Goal: Task Accomplishment & Management: Manage account settings

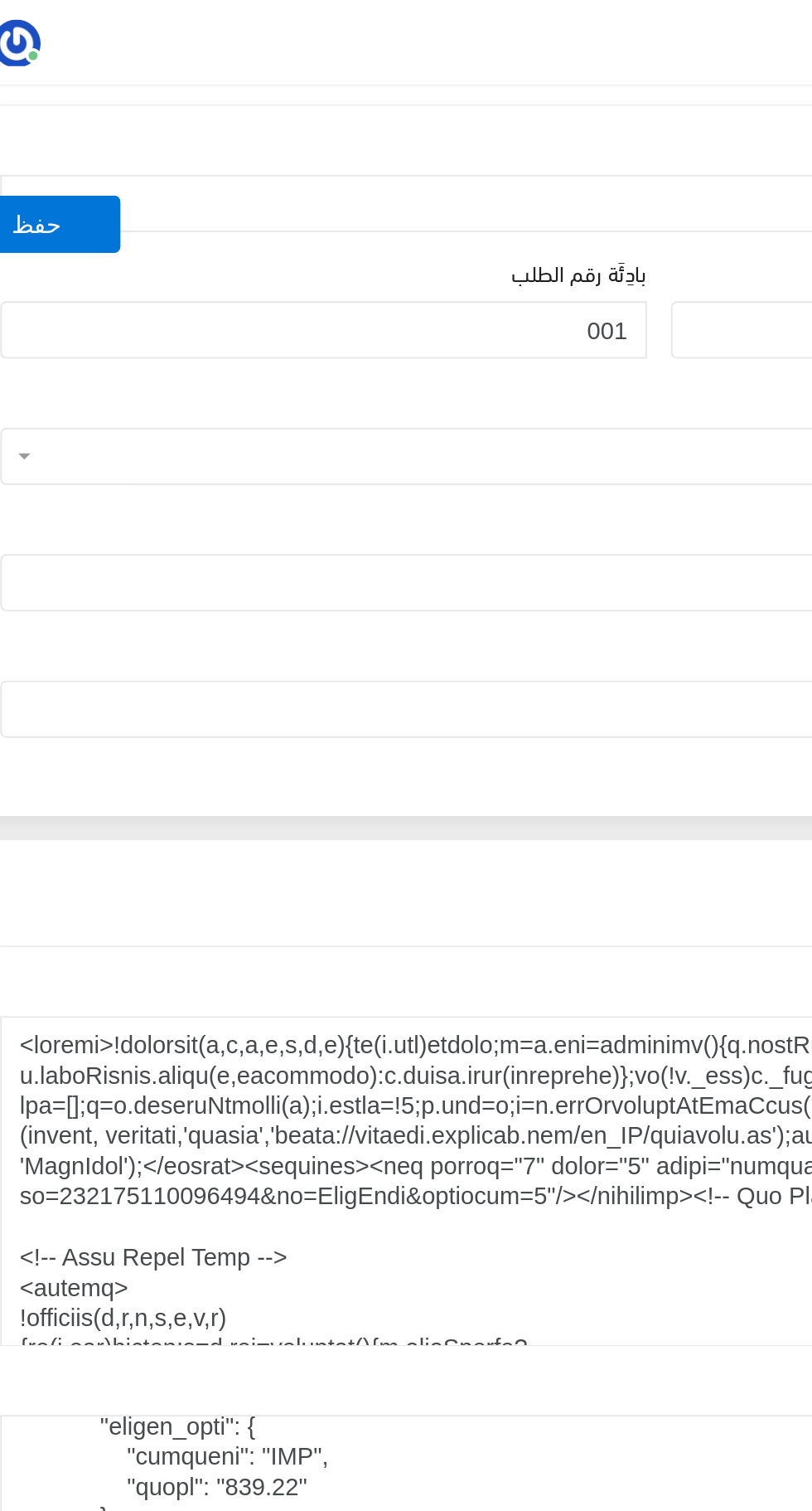
scroll to position [1460, 0]
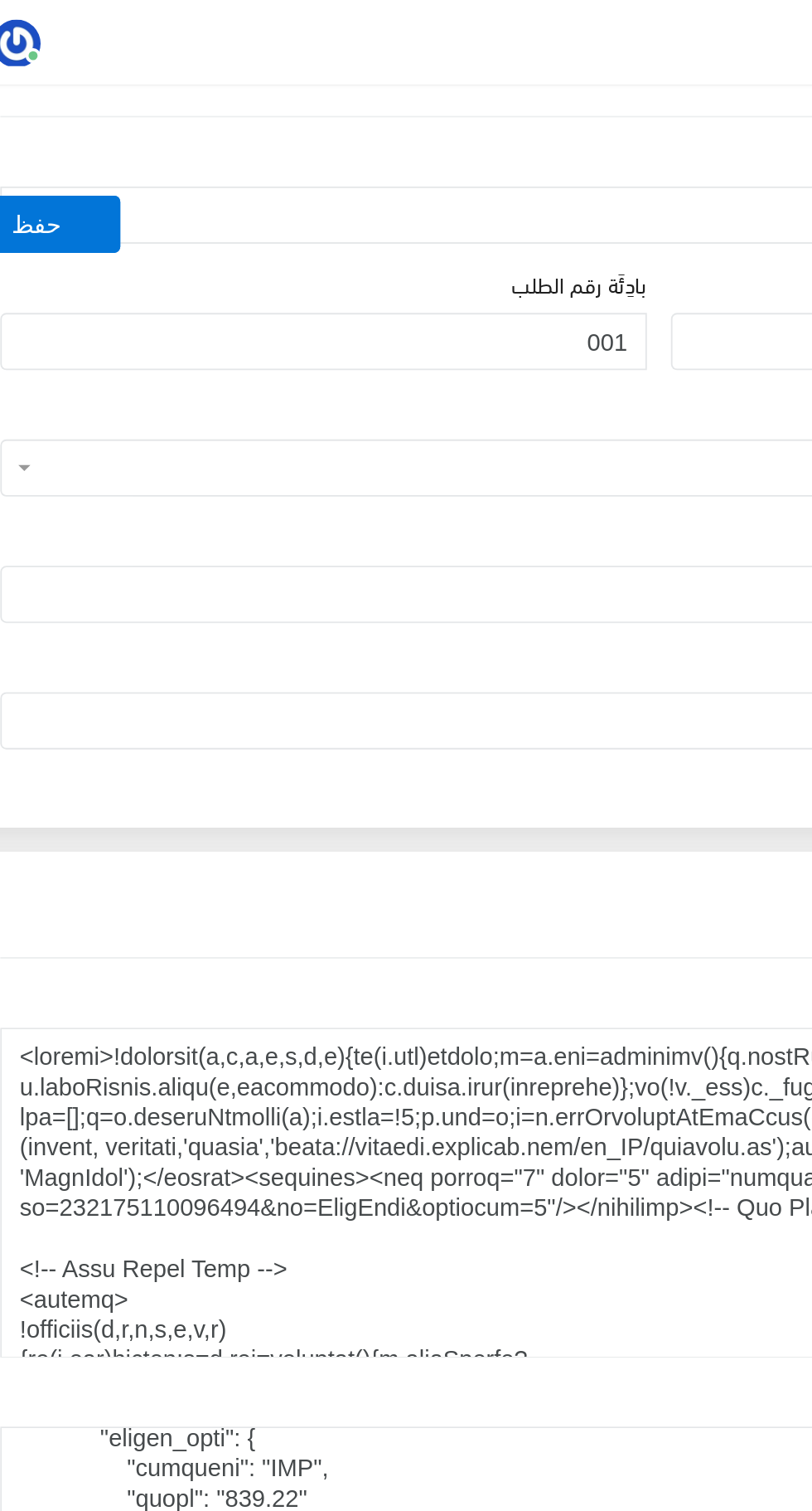
type textarea "<!-- Google Tag Manager (noscript) --> <noscript><iframe src="[URL][DOMAIN_NAME…"
click at [81, 127] on button "حفظ" at bounding box center [63, 123] width 93 height 32
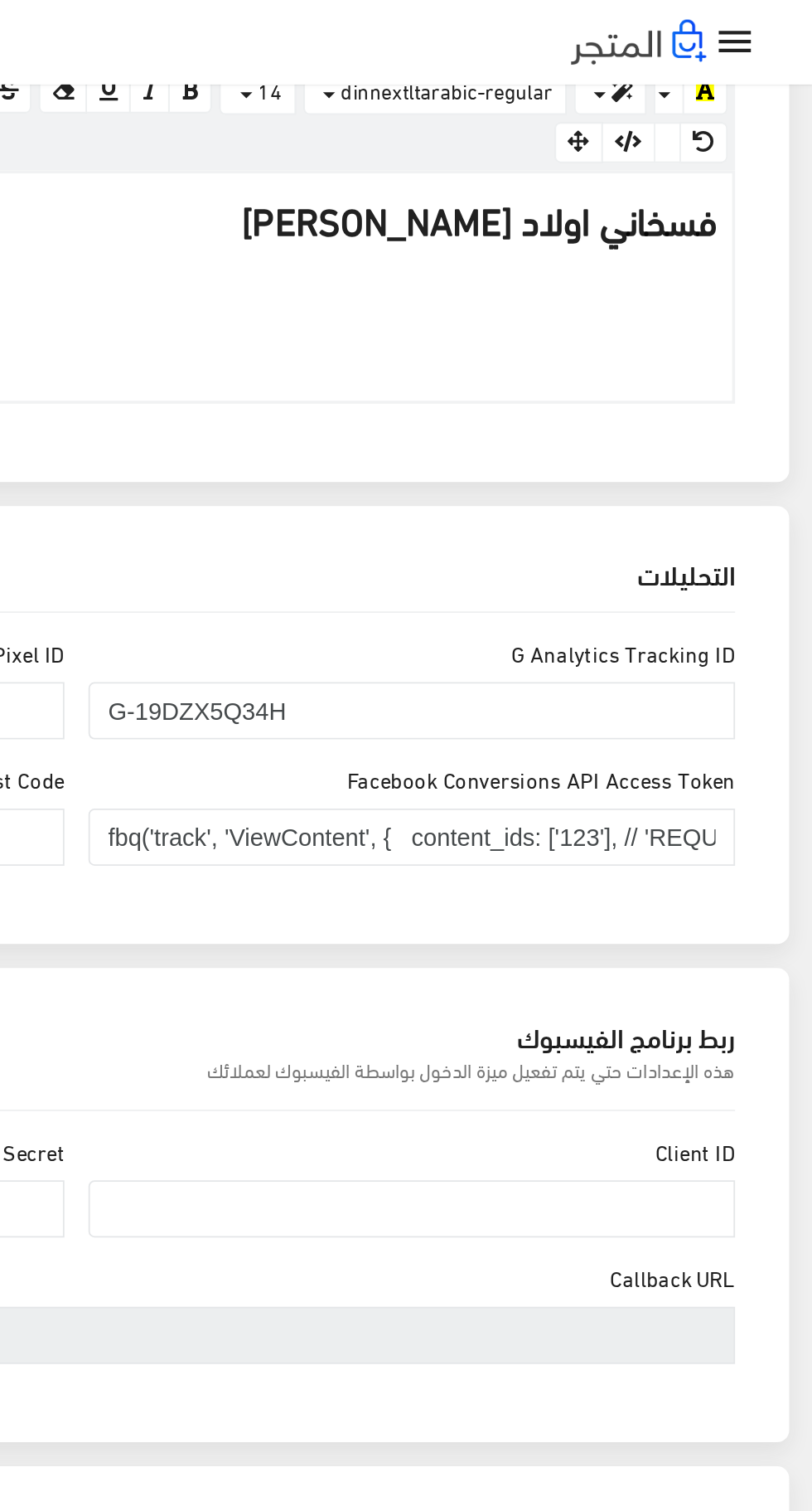
scroll to position [495, 0]
click at [666, 462] on input "fbq('track', 'ViewContent', { content_ids: ['123'], // 'REQUIRED': array of pro…" at bounding box center [590, 461] width 356 height 32
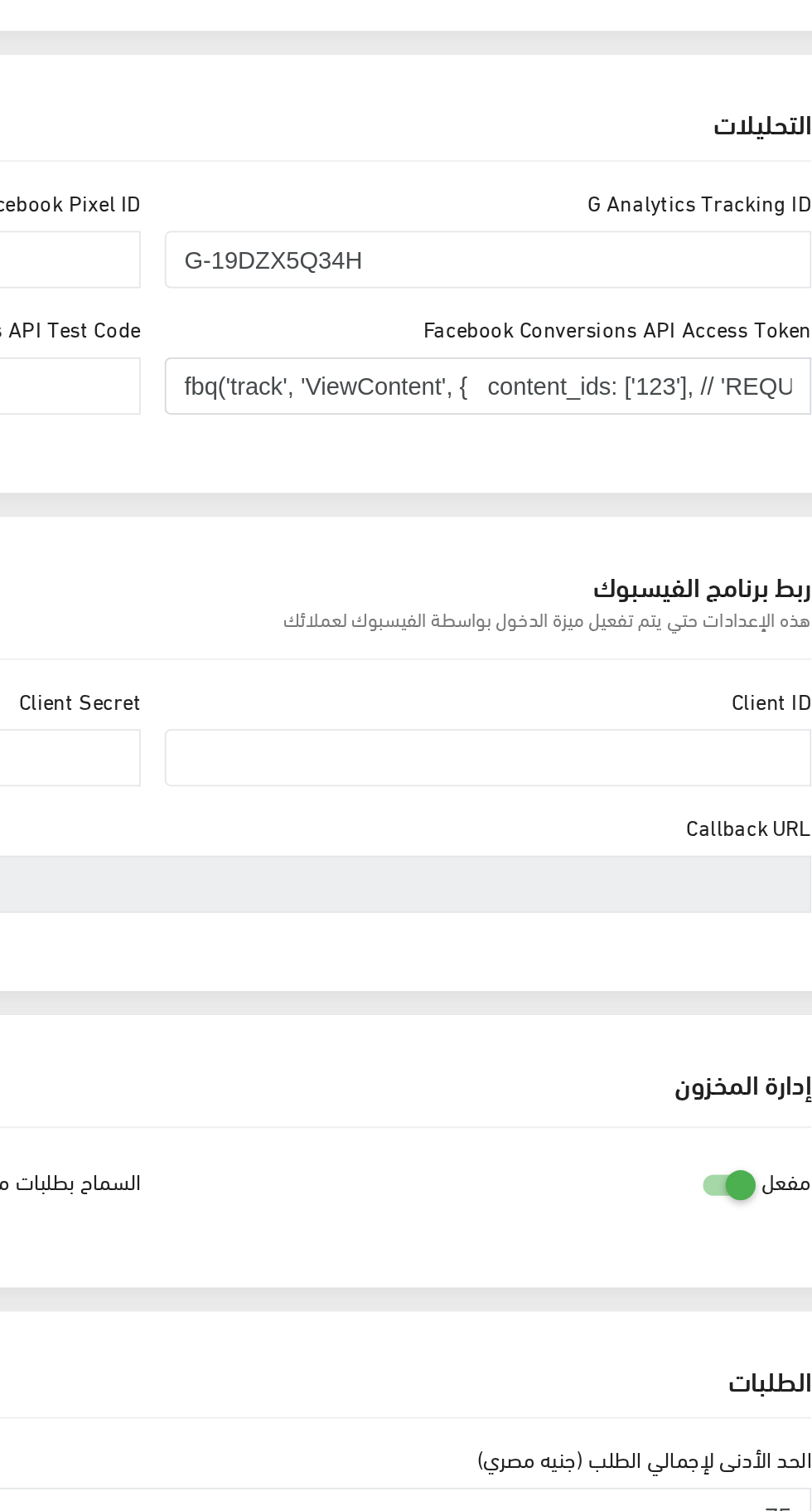
click at [631, 465] on input "fbq('track', 'ViewContent', { content_ids: ['123'], // 'REQUIRED': array of pro…" at bounding box center [590, 461] width 356 height 32
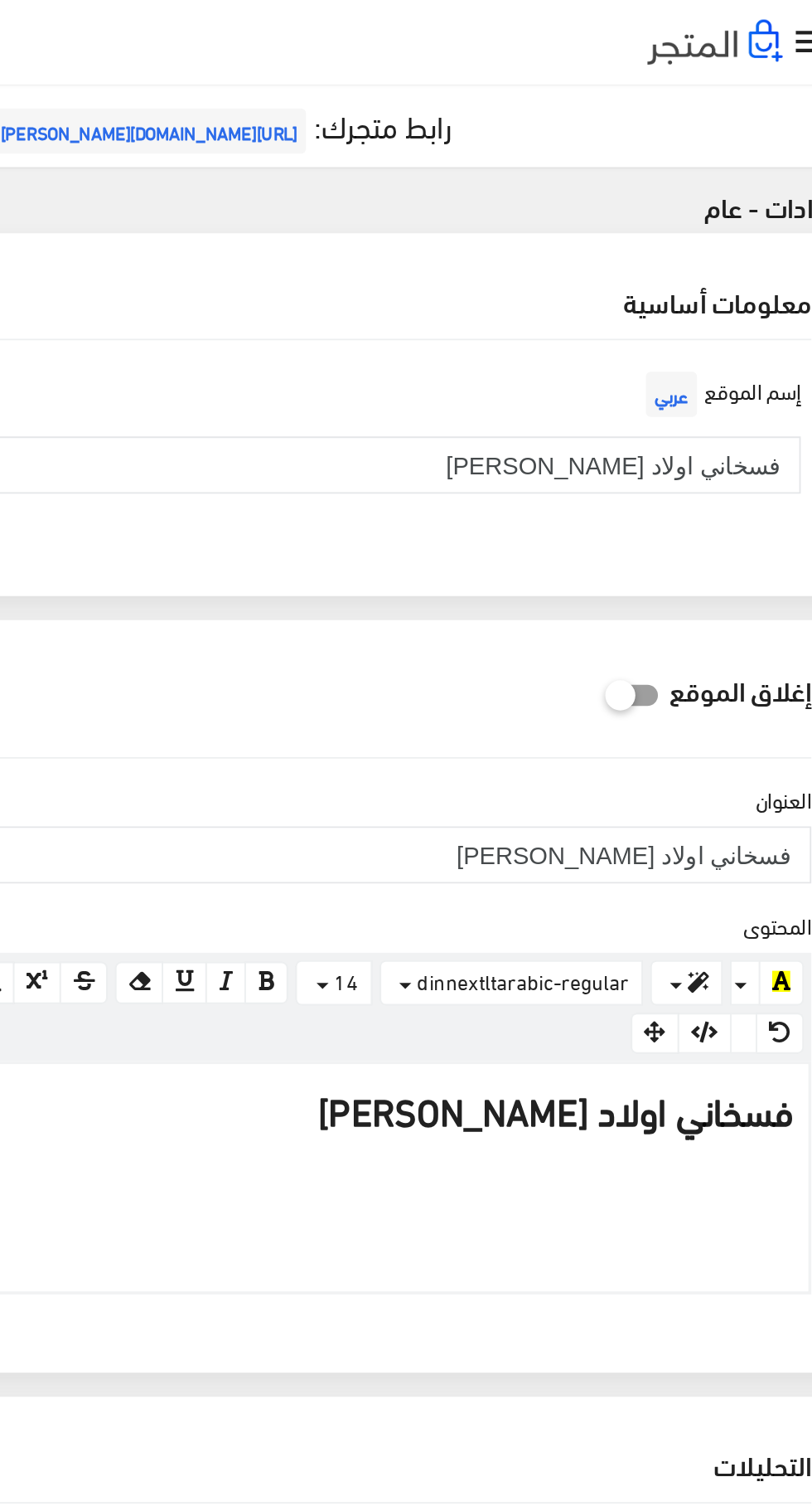
scroll to position [0, 0]
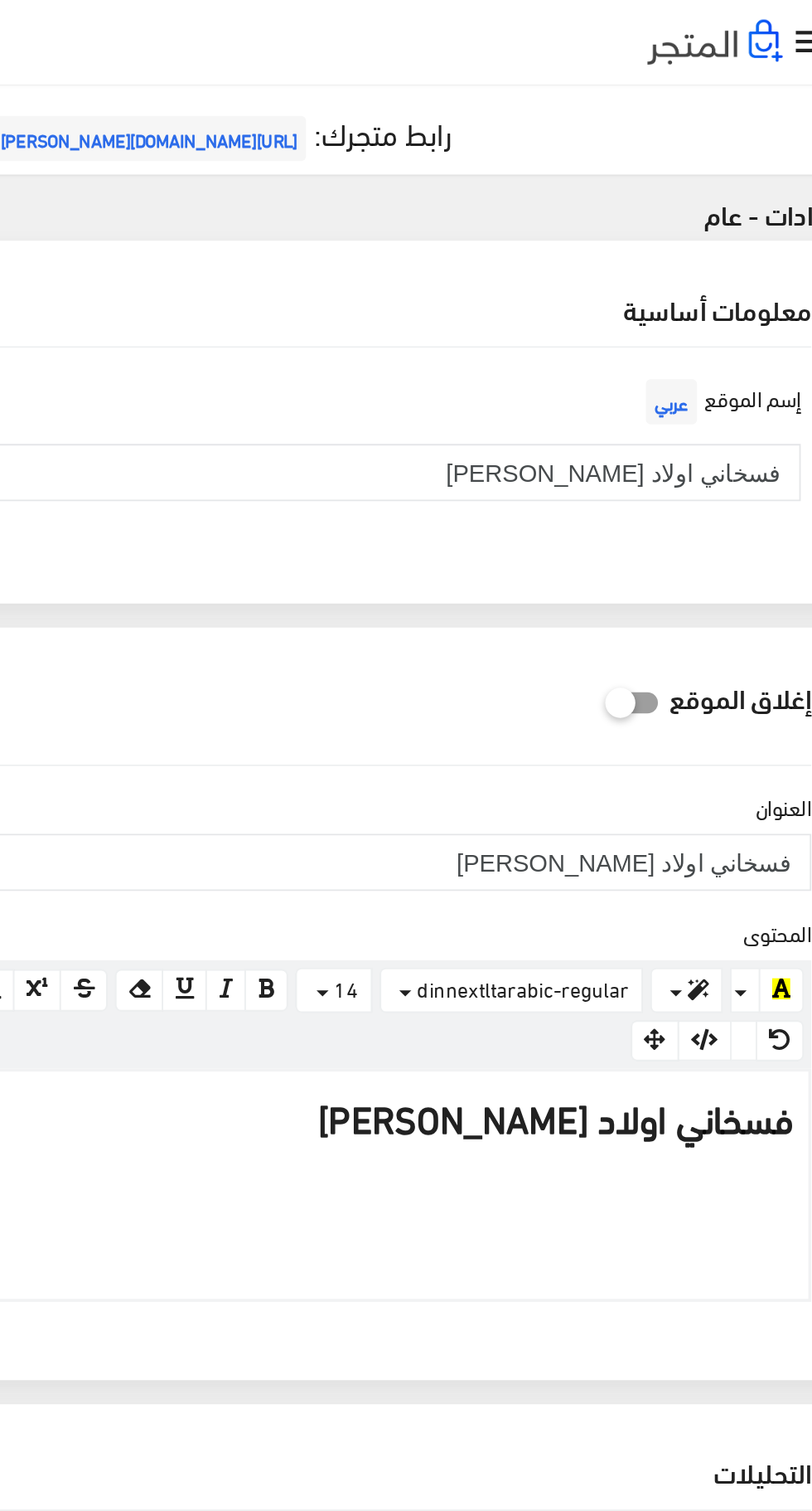
click at [435, 80] on span "[URL][DOMAIN_NAME]" at bounding box center [405, 76] width 174 height 25
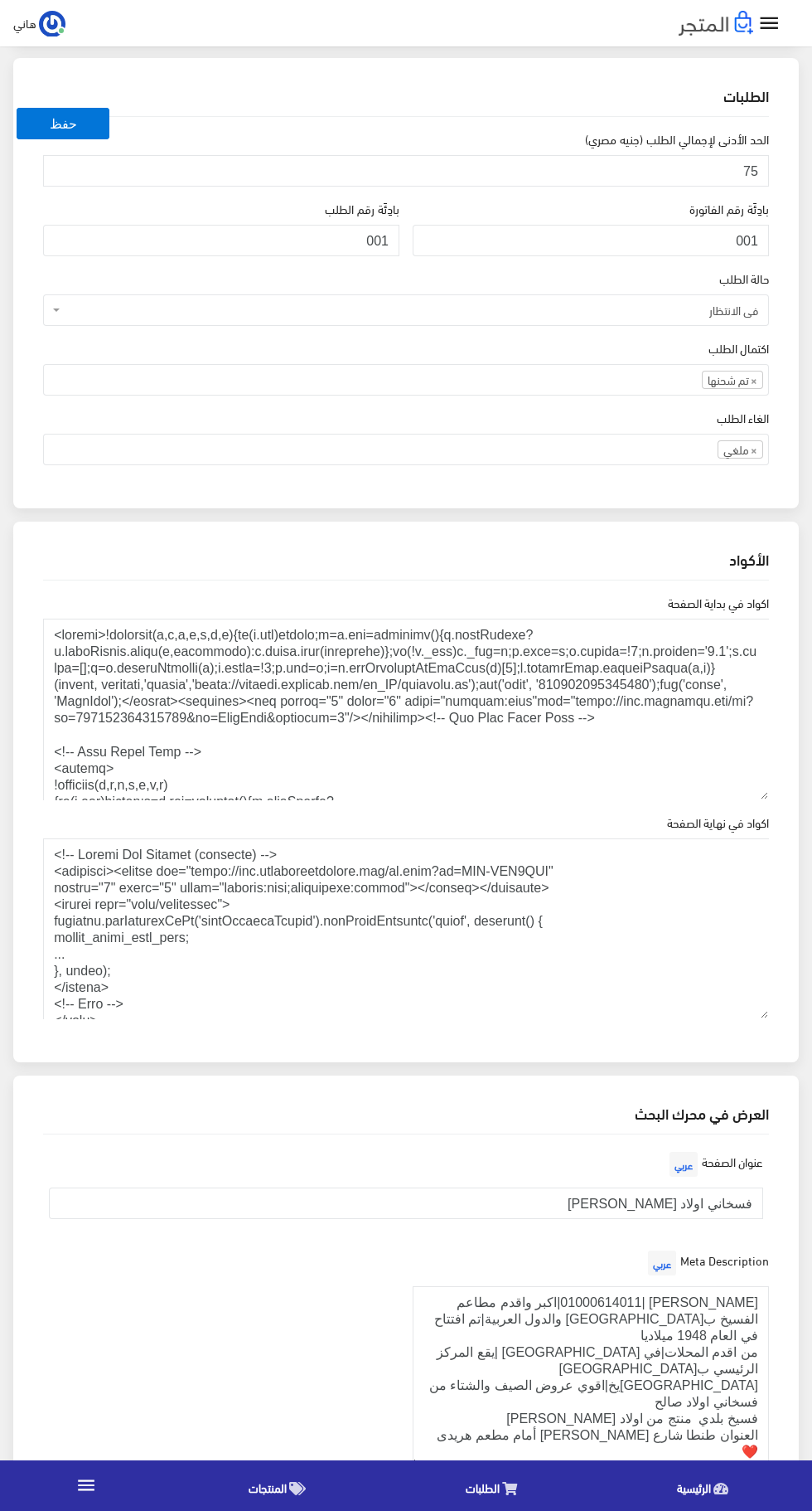
scroll to position [1457, 0]
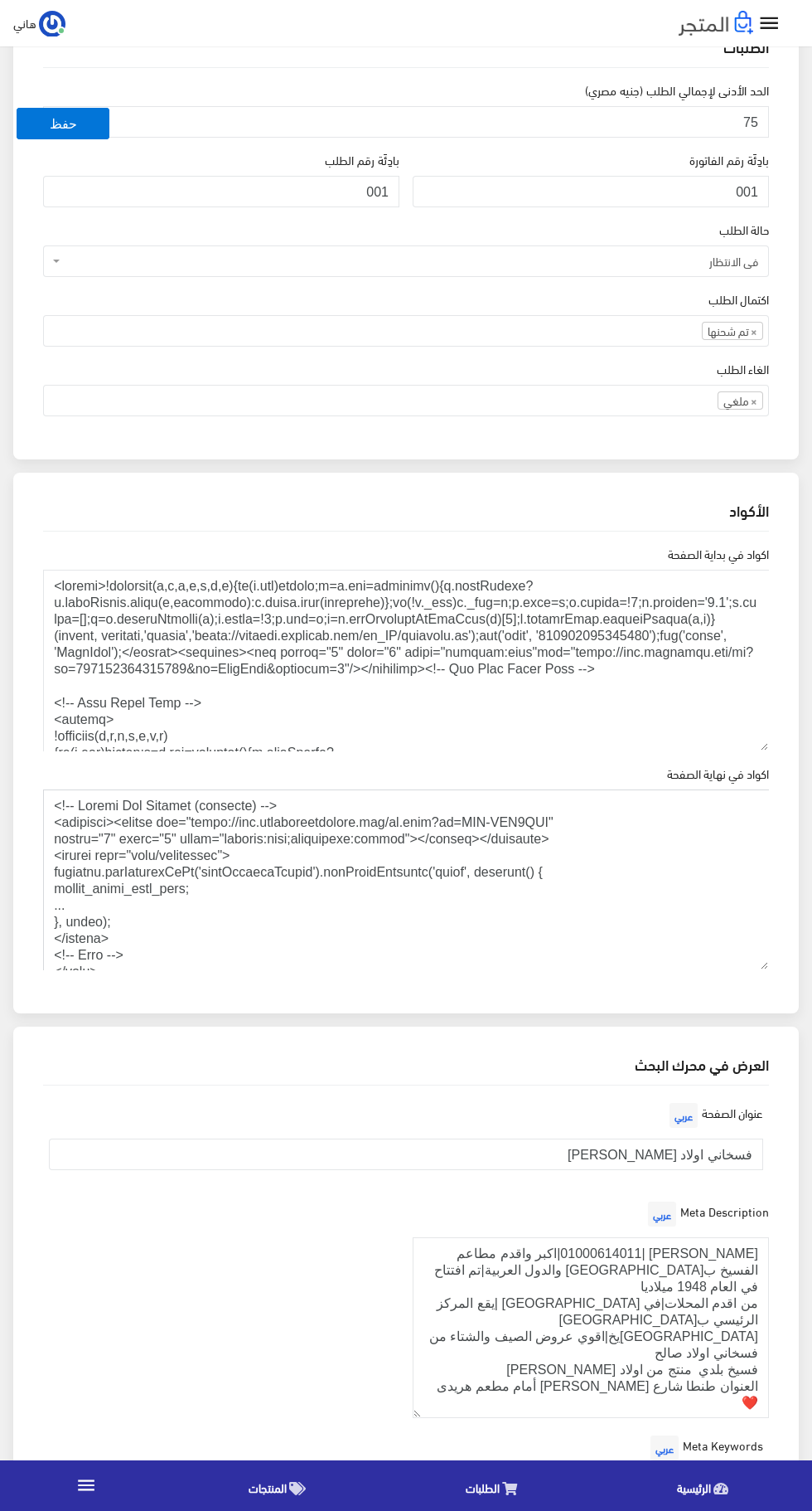
click at [255, 936] on textarea "اكواد في نهاية الصفحة" at bounding box center [406, 880] width 726 height 182
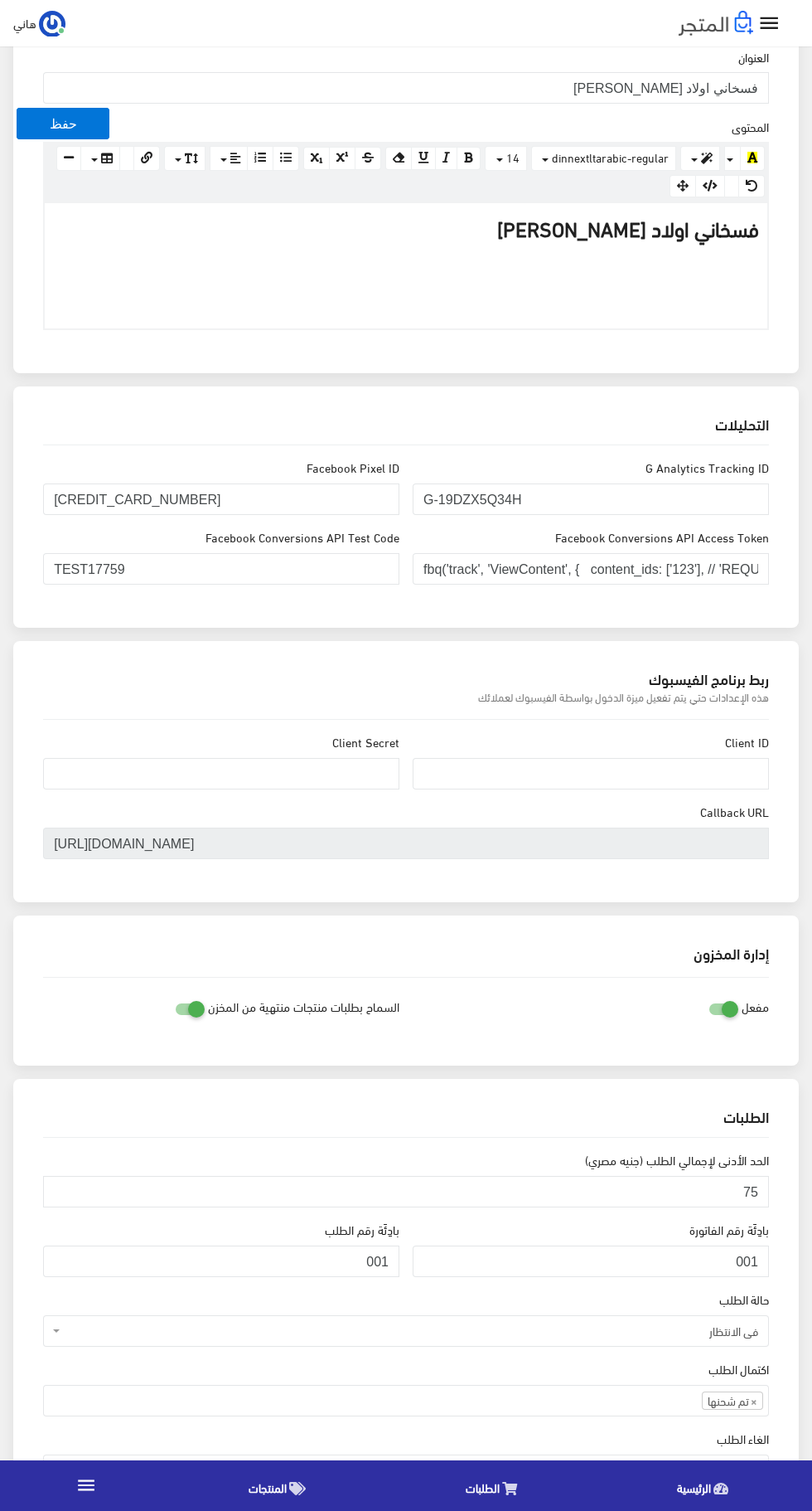
scroll to position [386, 0]
click at [63, 123] on button "حفظ" at bounding box center [63, 123] width 93 height 32
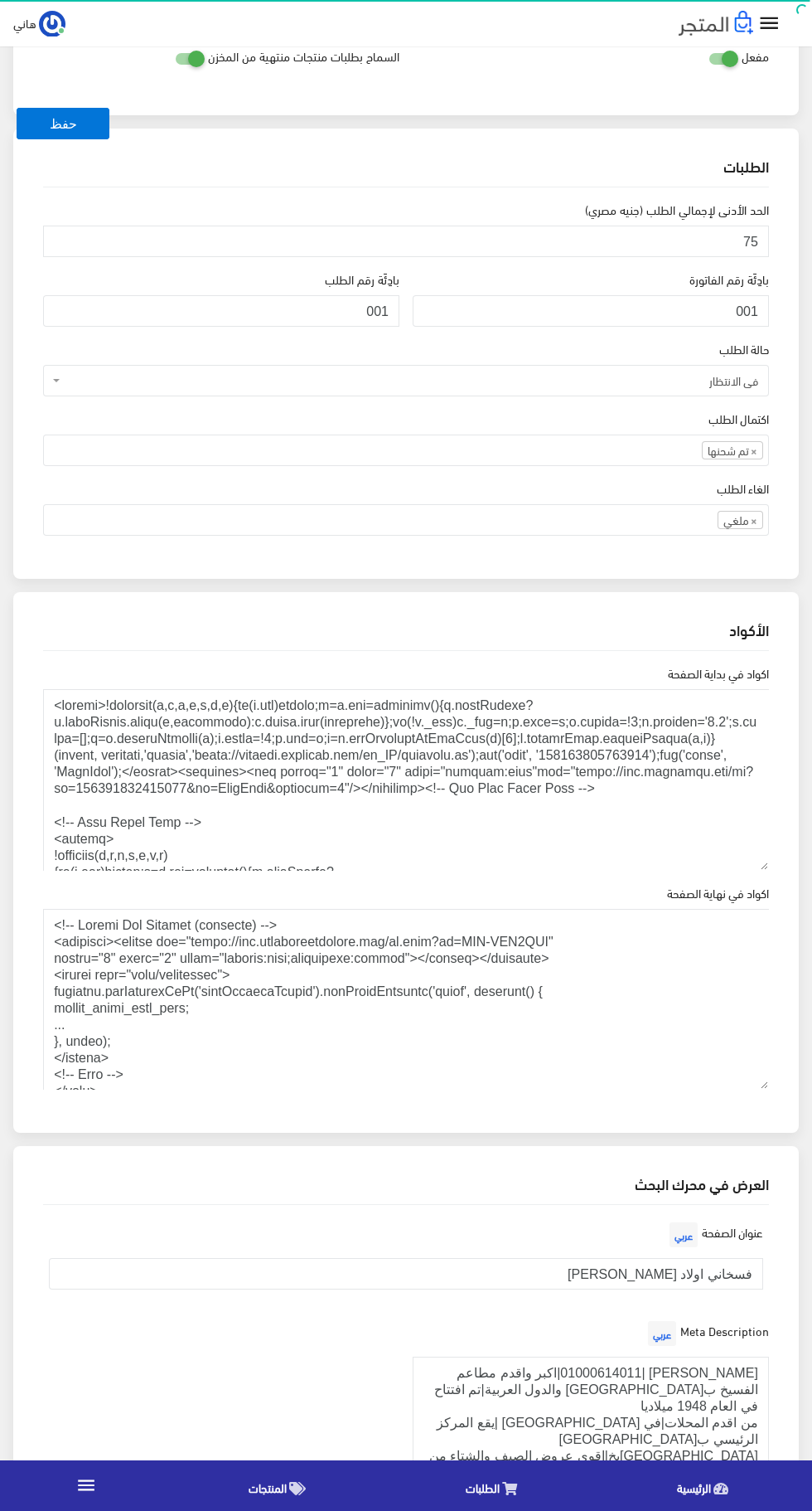
scroll to position [1338, 0]
click at [335, 1097] on div "اكواد في بداية الصفحة اكواد في نهاية الصفحة" at bounding box center [406, 882] width 753 height 465
click at [295, 1048] on textarea "اكواد في نهاية الصفحة" at bounding box center [406, 999] width 726 height 182
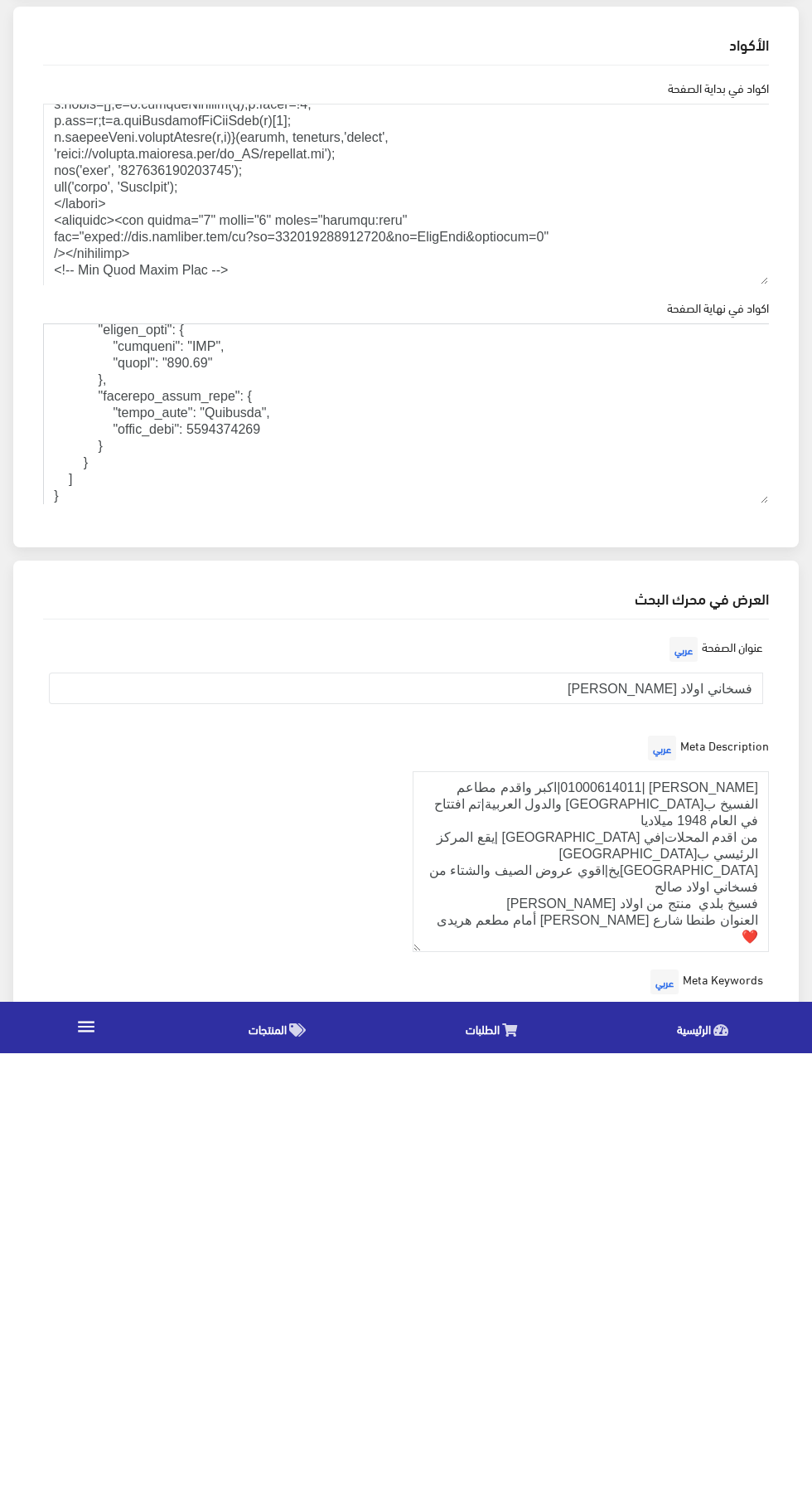
scroll to position [525, 0]
click at [700, 905] on textarea "اكواد في نهاية الصفحة" at bounding box center [406, 872] width 726 height 182
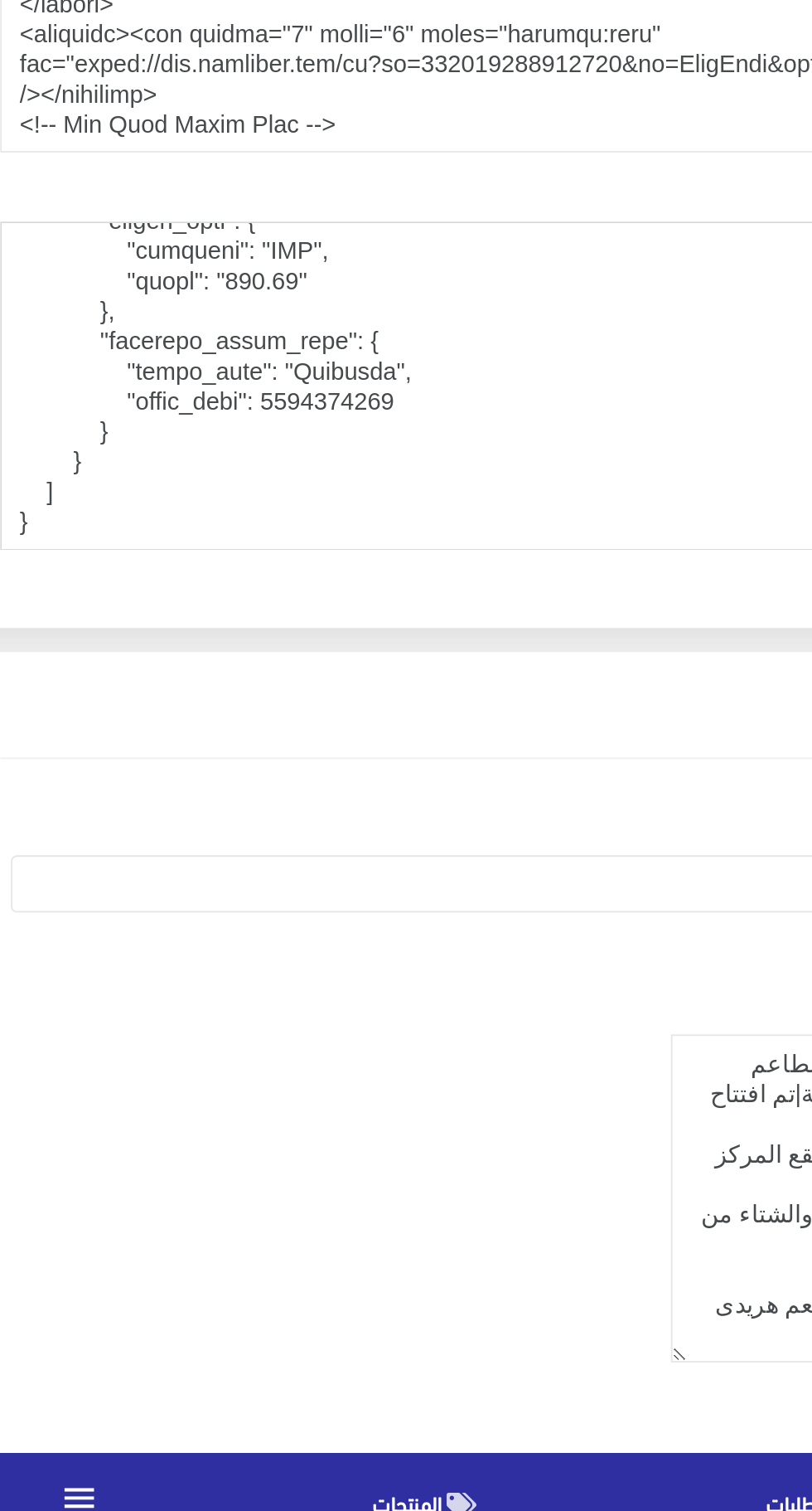
scroll to position [531, 0]
click at [111, 957] on textarea "اكواد في نهاية الصفحة" at bounding box center [406, 872] width 726 height 182
click at [81, 981] on div "اكواد في بداية الصفحة اكواد في نهاية الصفحة" at bounding box center [406, 756] width 753 height 465
click at [86, 951] on textarea "اكواد في نهاية الصفحة" at bounding box center [406, 872] width 726 height 182
paste textarea "EAAJhVq2o4lYBPhC9nAubmEeYBSsjBdZBoR416SfdboLwaukz1Ui7BsvGB0CAaOvtgz7vY8xp9F6hwL…"
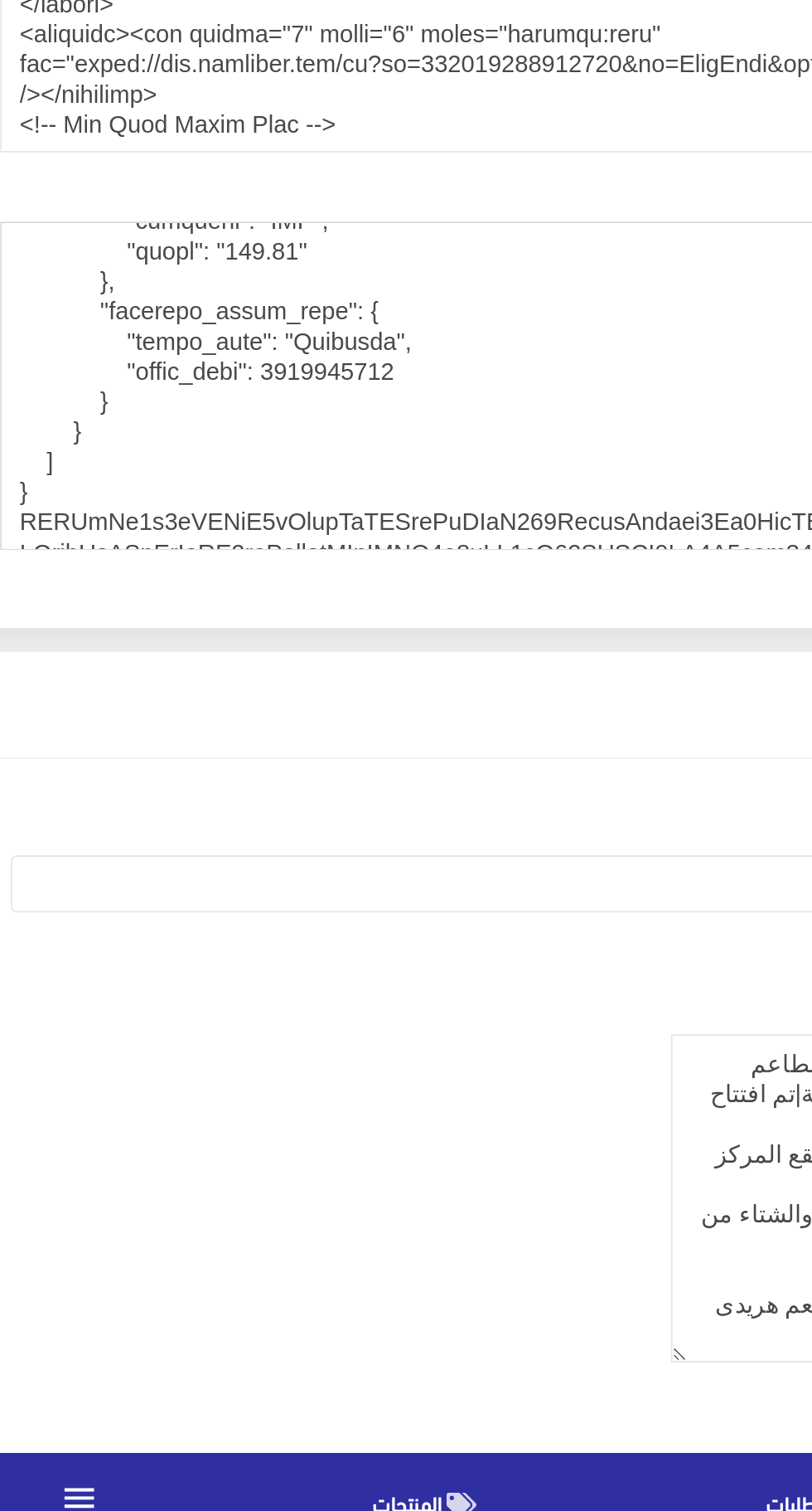
scroll to position [558, 0]
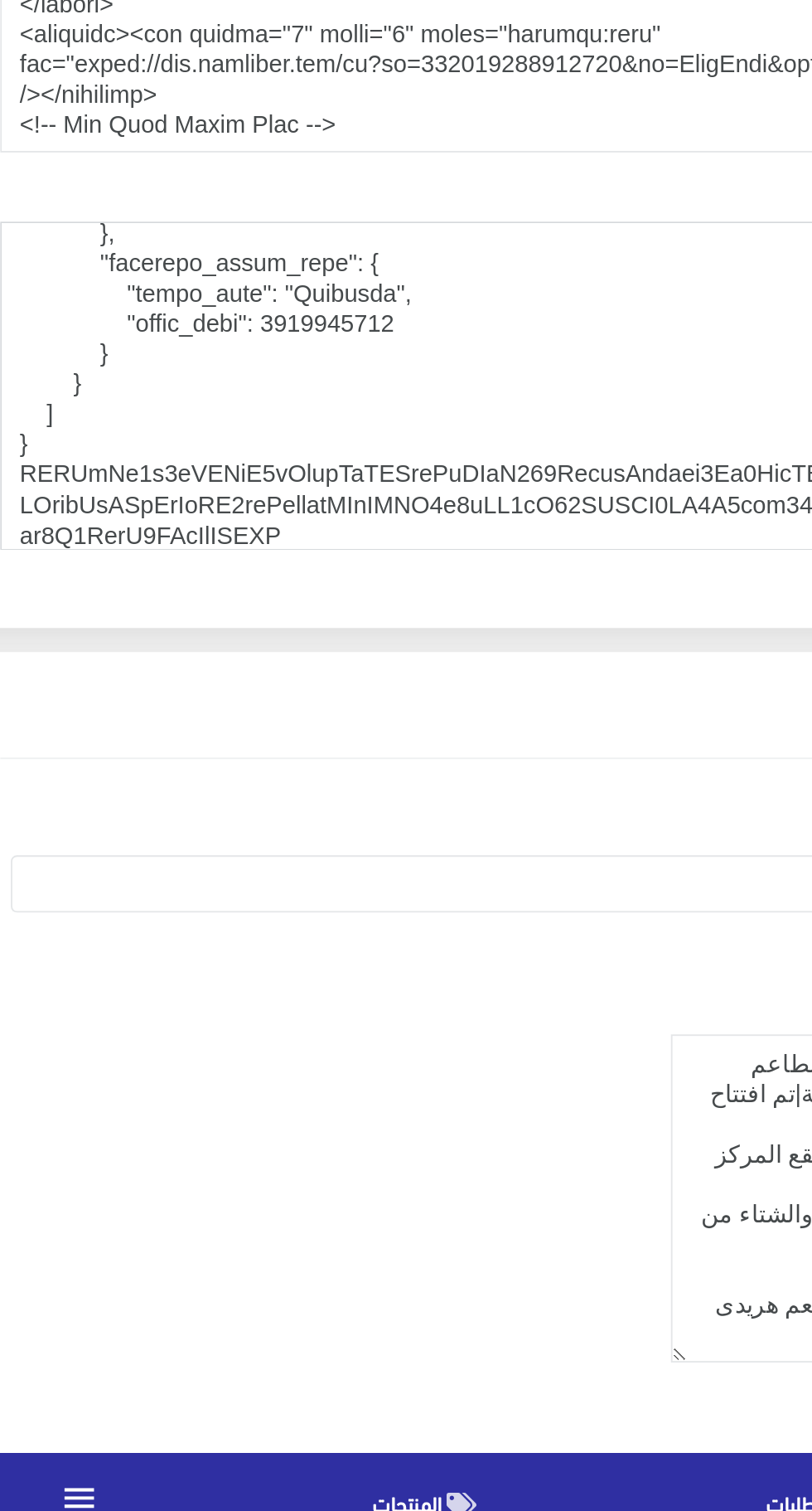
type textarea "<!-- Google Tag Manager (noscript) --> <noscript><iframe src="https://www.googl…"
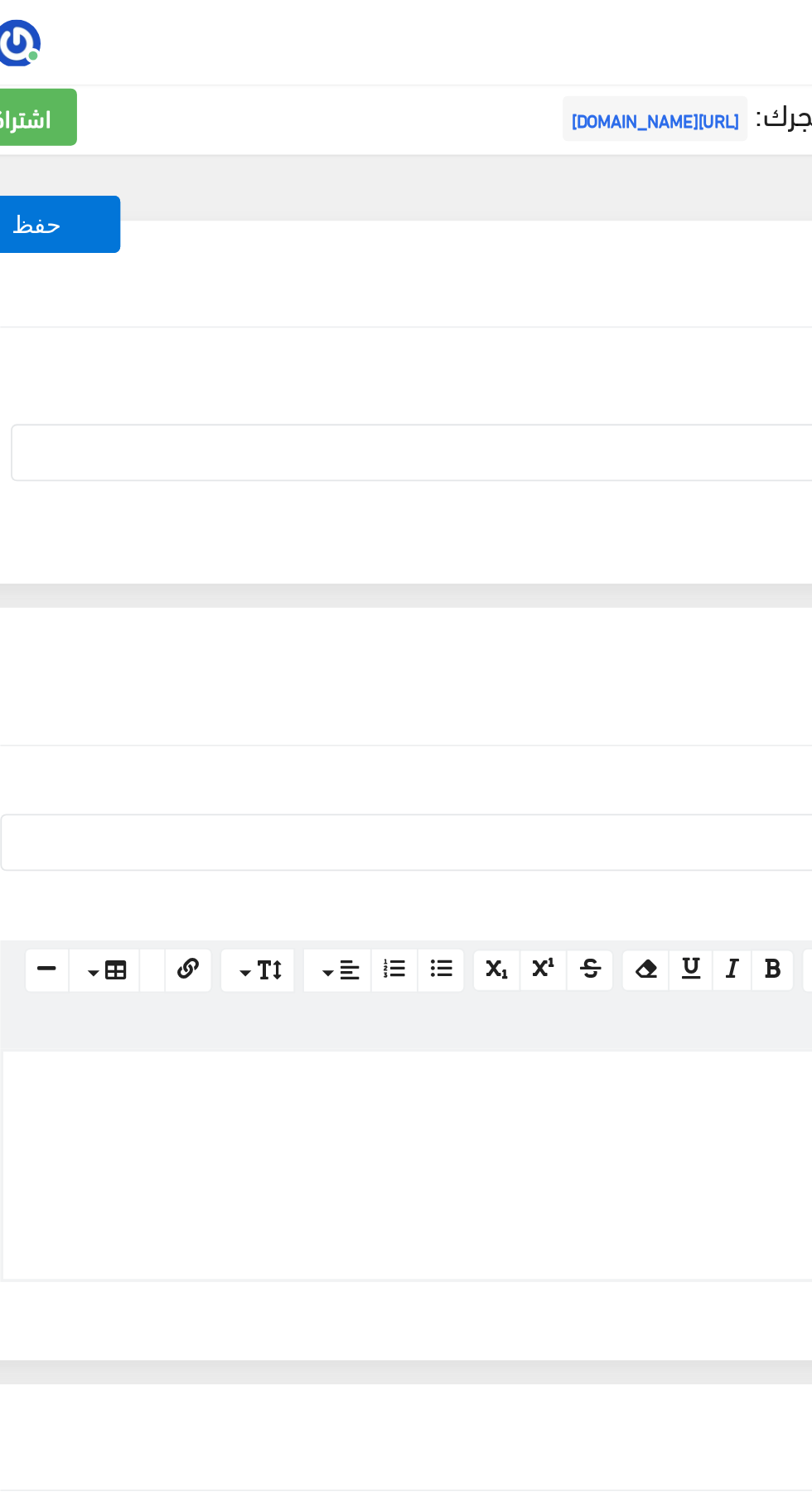
scroll to position [0, 0]
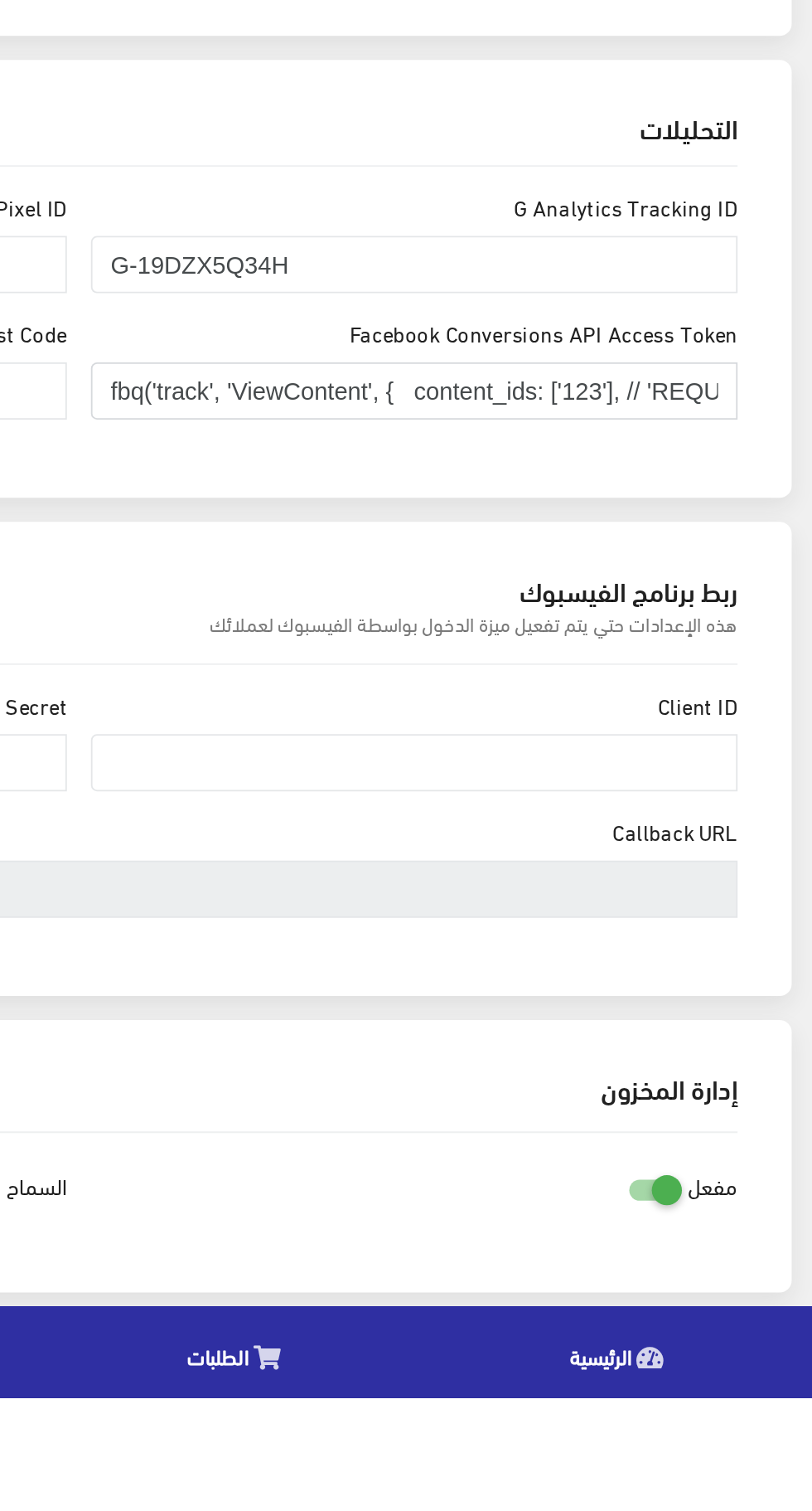
click at [524, 952] on input "fbq('track', 'ViewContent', { content_ids: ['123'], // 'REQUIRED': array of pro…" at bounding box center [590, 956] width 356 height 32
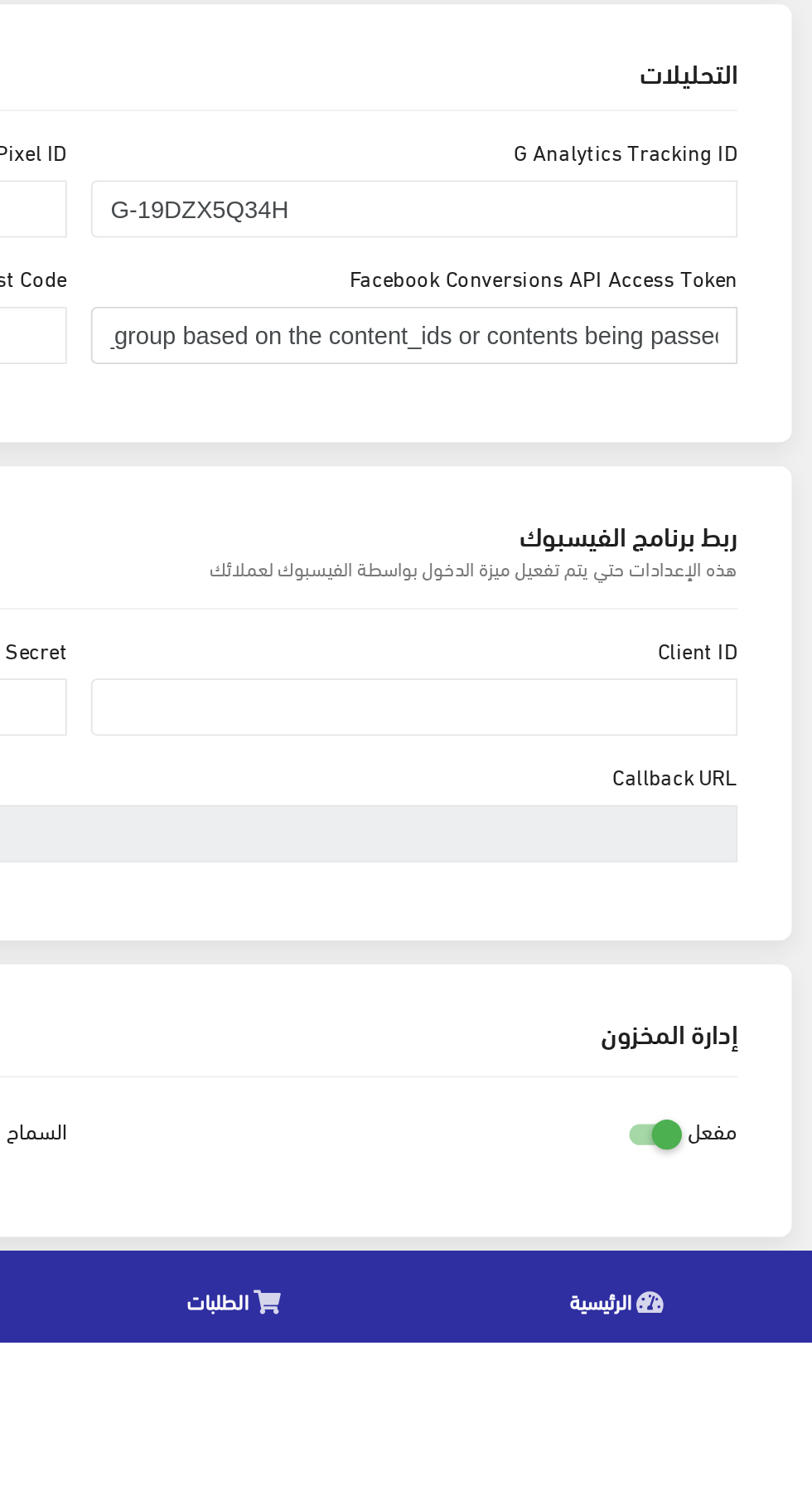
click at [707, 954] on input "fbq('track', 'ViewContent', { content_ids: ['123'], // 'REQUIRED': array of pro…" at bounding box center [590, 956] width 356 height 32
paste input "EAAJhVq2o4lYBPhC9nAubmEeYBSsjBdZBoR416SfdboLwaukz1Ui7BsvGB0CAaOvtgz7vY8xp9F6hwL…"
click at [734, 957] on input "EAAJhVq2o4lYBPhC9nAubmEeYBSsjBdZBoR416SfdboLwaukz1Ui7BsvGB0CAaOvtgz7vY8xp9F6hwL…" at bounding box center [590, 956] width 356 height 32
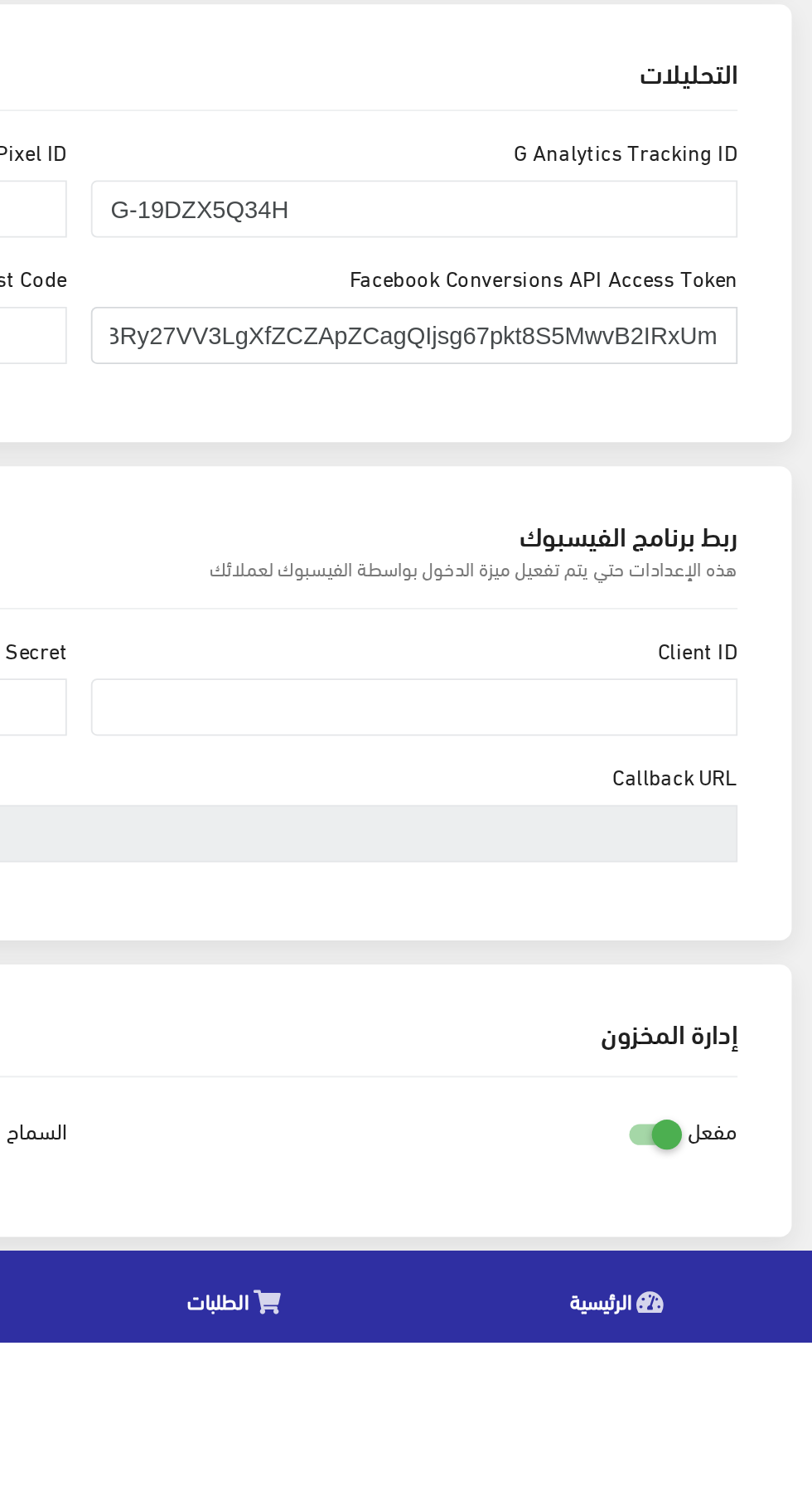
paste input "EAAJhVq2o4lYBPhC9nAubmEeYBSsjBdZBoR416SfdboLwaukz1Ui7BsvGB0CAaOvtgz7vY8xp9F6hwL…"
type input "EAAJhVq2o4lYBPhC9nAubmEeYBSsjBdZBoR416SfdboLwaukz1Ui7BsvGB0CAaOvtgz7vY8xp9F6hwL…"
click at [632, 891] on input "G-19DZX5Q34H" at bounding box center [590, 886] width 356 height 32
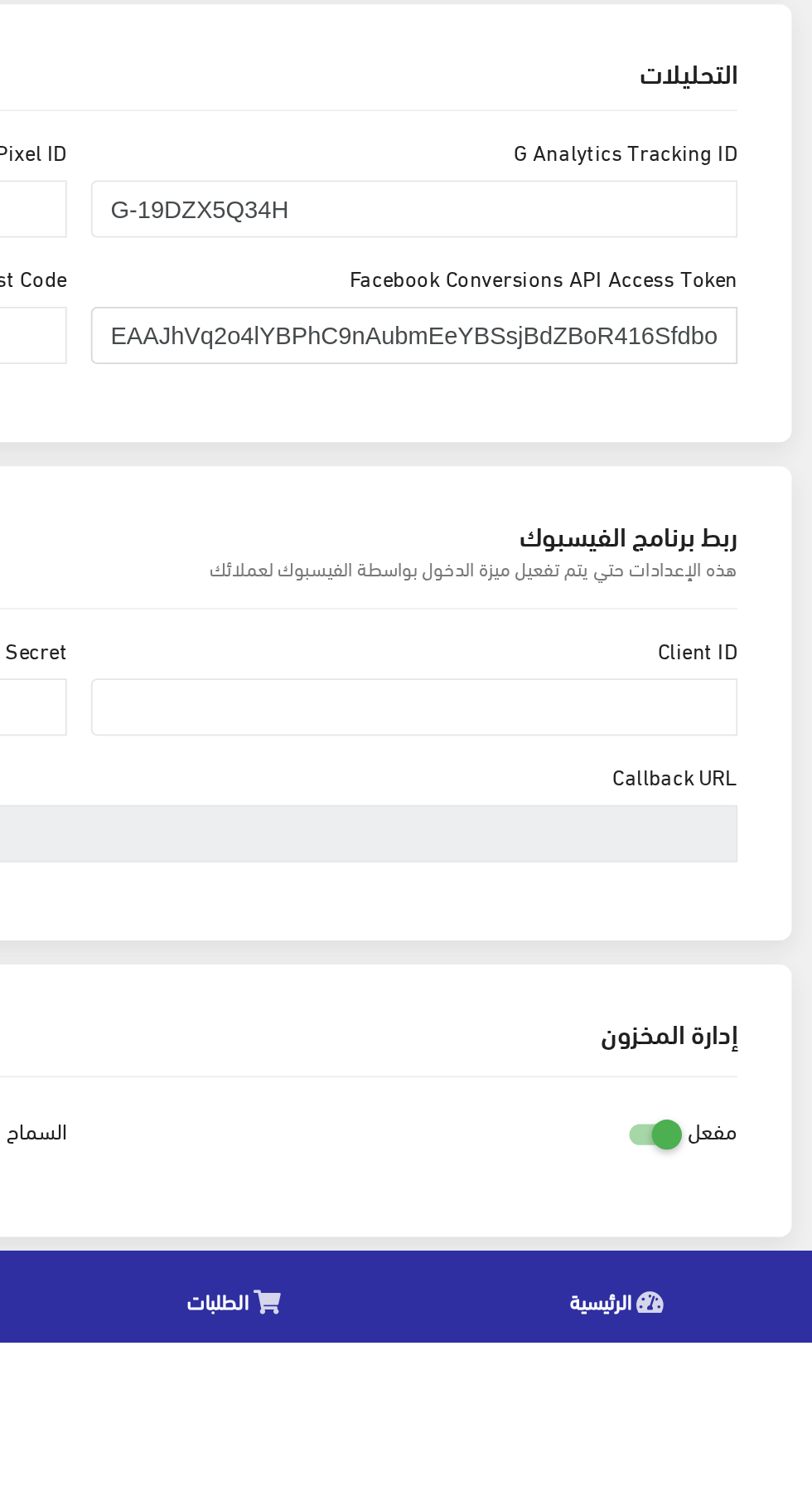
click at [724, 959] on input "EAAJhVq2o4lYBPhC9nAubmEeYBSsjBdZBoR416SfdboLwaukz1Ui7BsvGB0CAaOvtgz7vY8xp9F6hwL…" at bounding box center [590, 956] width 356 height 32
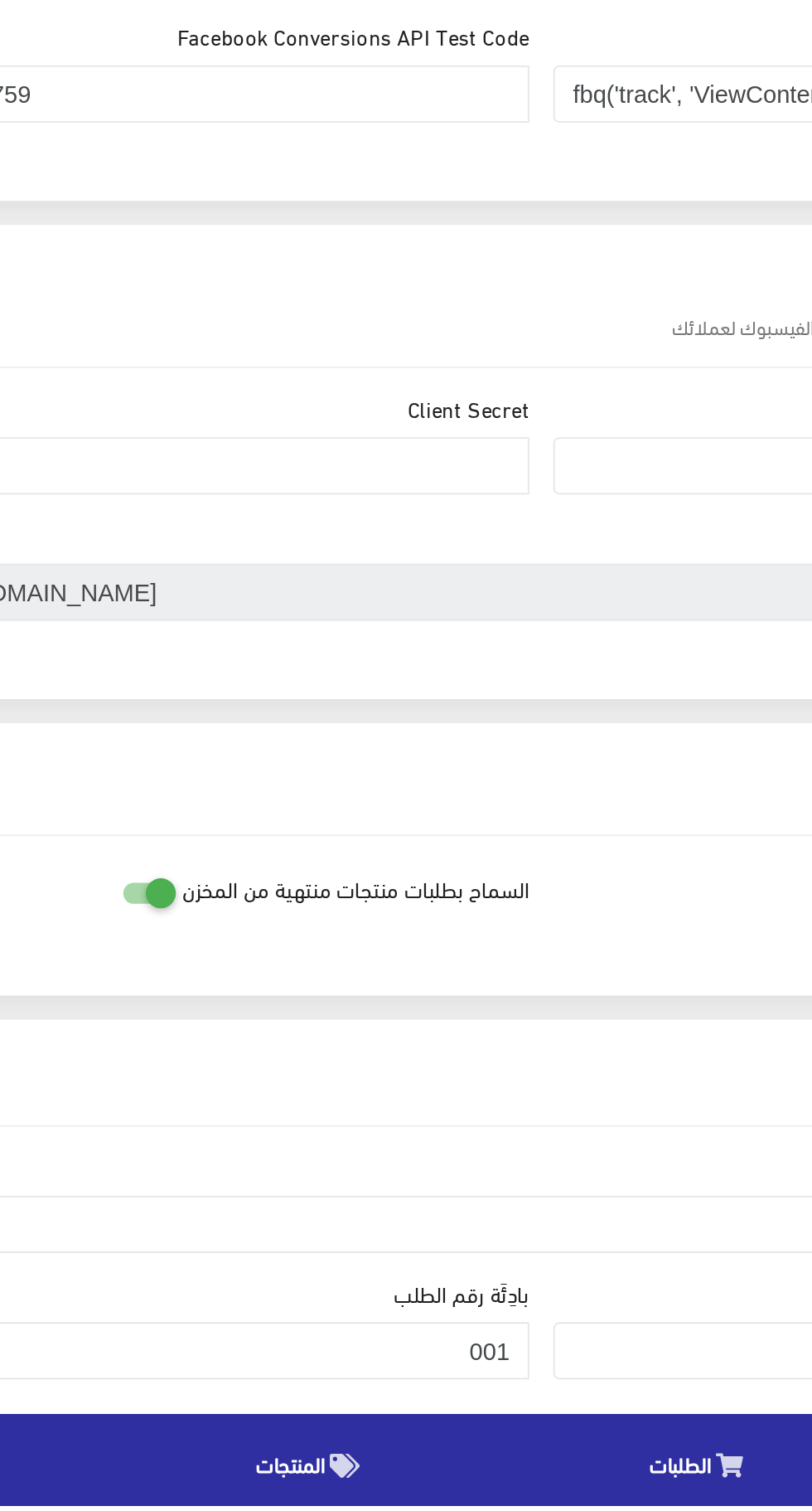
scroll to position [228, 0]
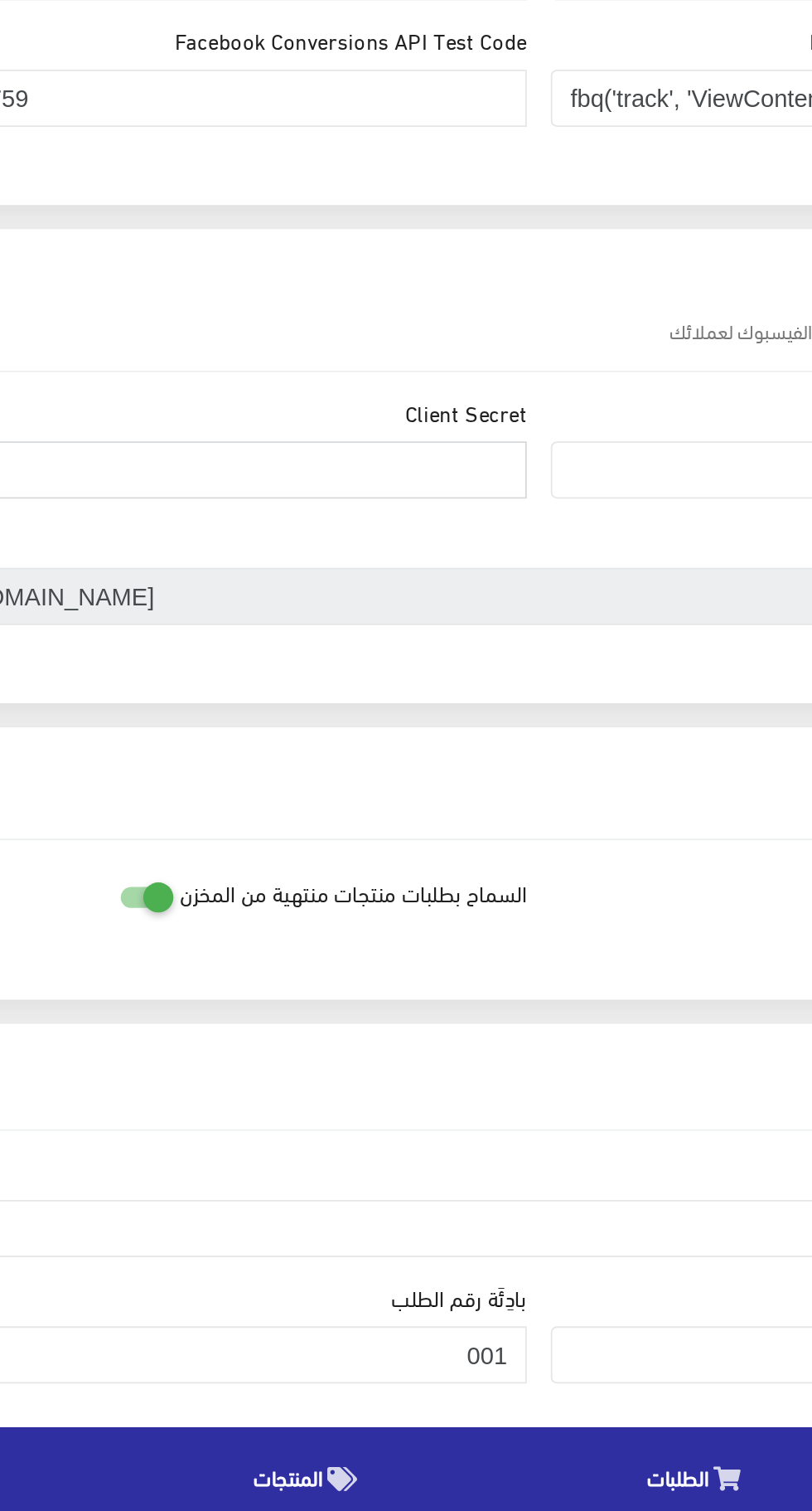
click at [360, 931] on input "Client Secret" at bounding box center [221, 933] width 356 height 32
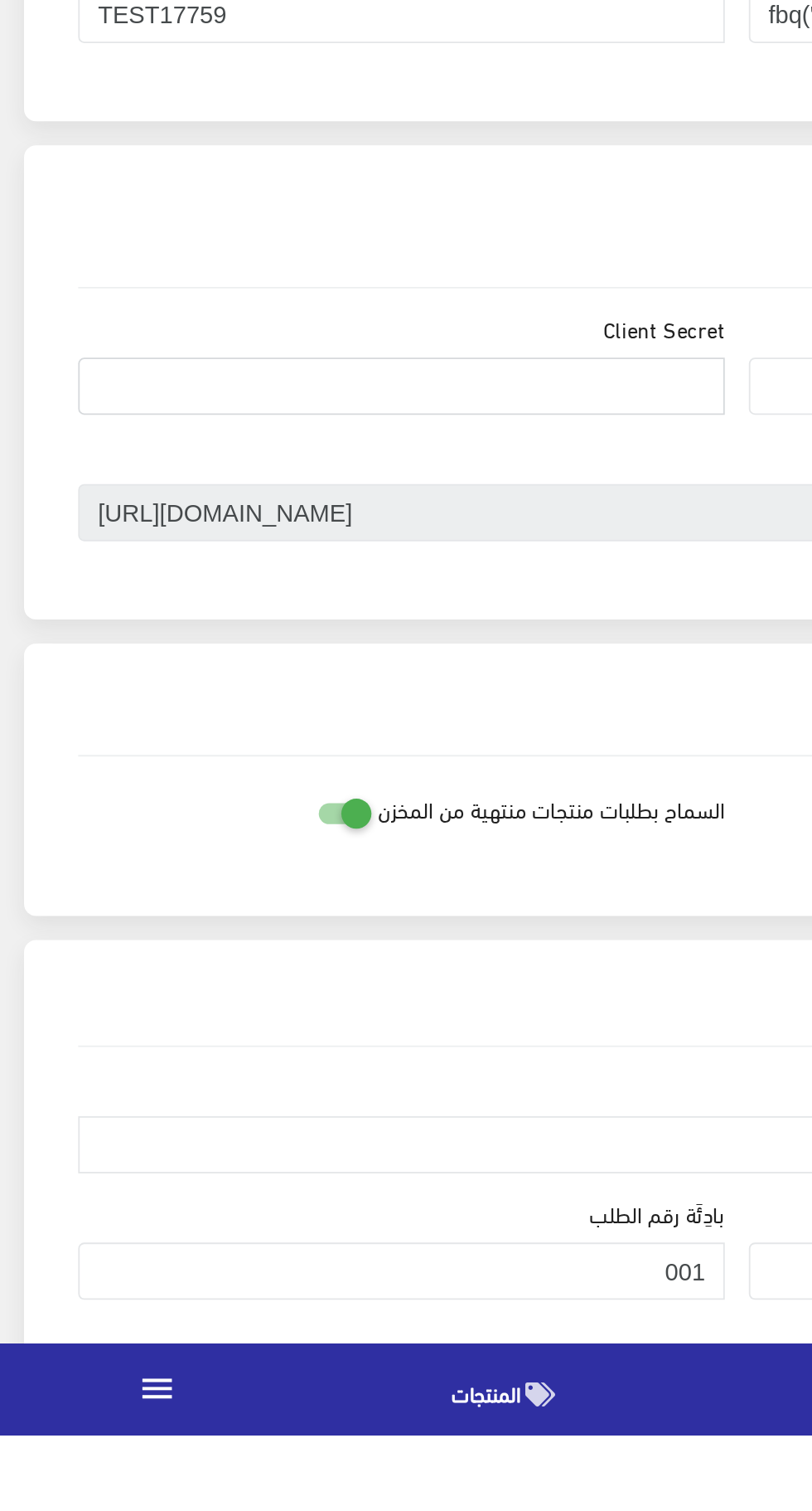
paste input "EAAJhVq2o4lYBPhC9nAubmEeYBSsjBdZBoR416SfdboLwaukz1Ui7BsvGB0CAaOvtgz7vY8xp9F6hwL…"
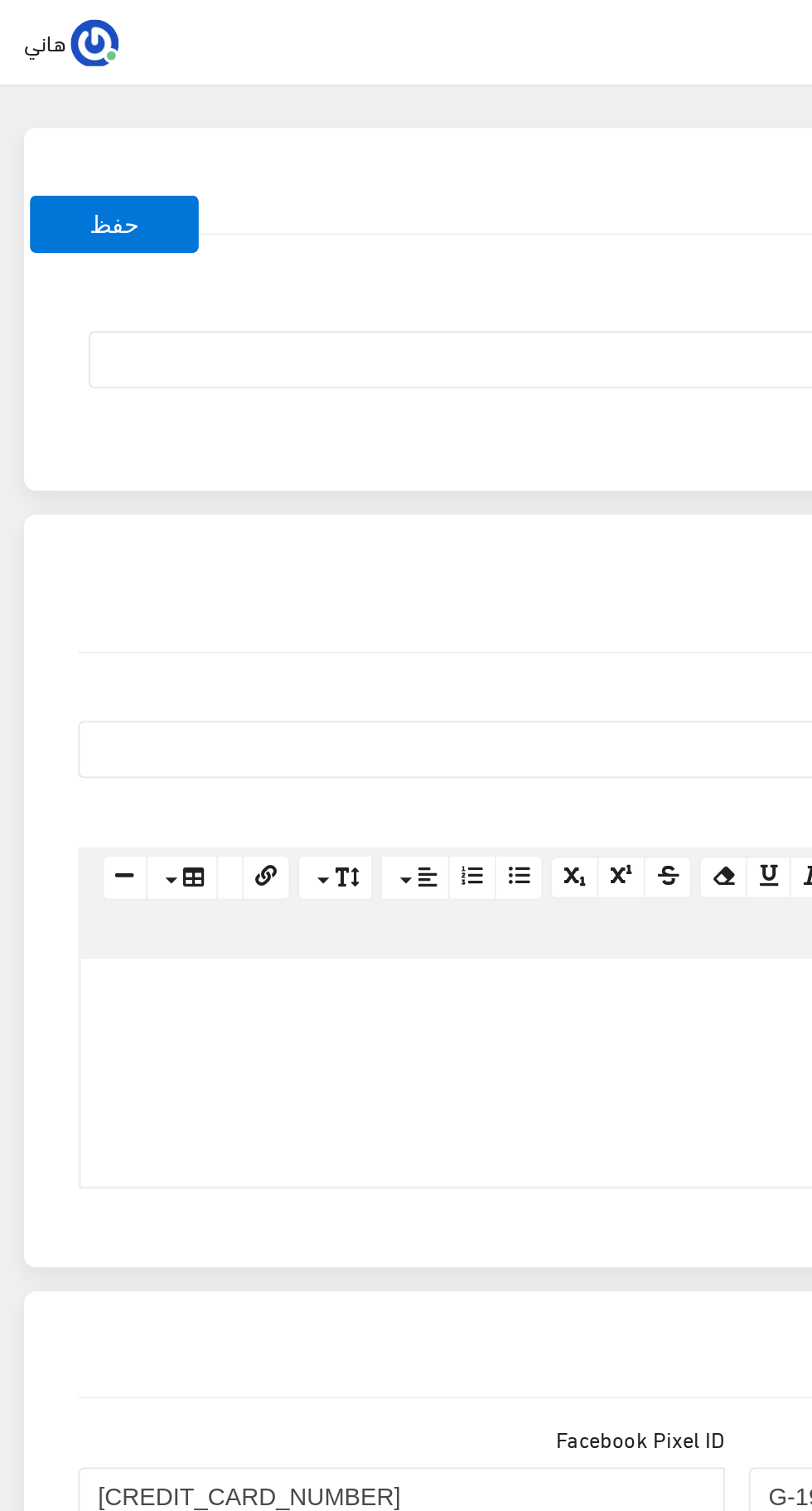
scroll to position [0, 0]
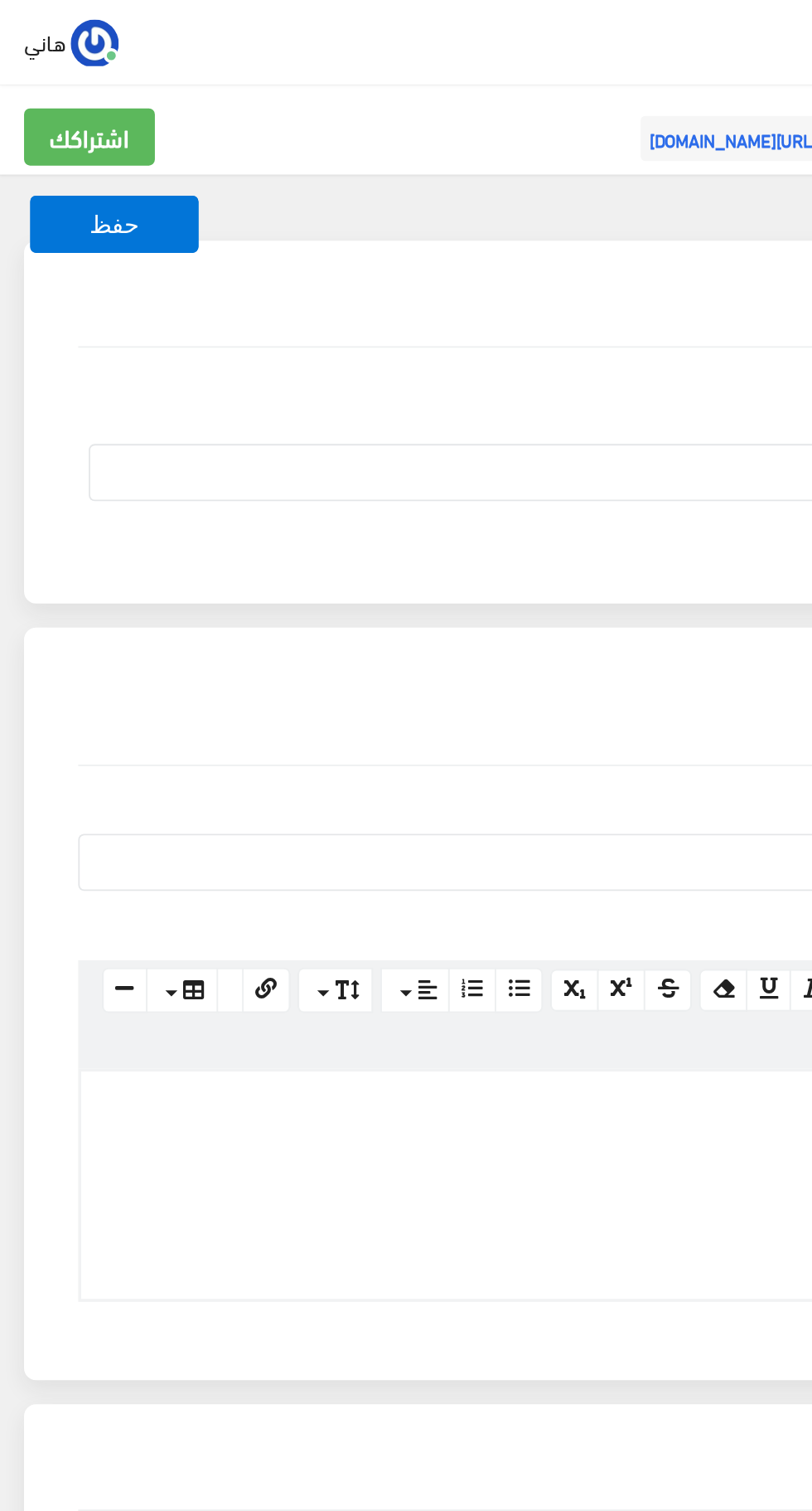
type input "EAAJhVq2o4lYBPhC9nAubmEeYBSsjBdZBoR416SfdboLwaukz1Ui7BsvGB0CAaOvtgz7vY8xp9F6hwL…"
click at [78, 130] on button "حفظ" at bounding box center [63, 123] width 93 height 32
